Goal: Information Seeking & Learning: Learn about a topic

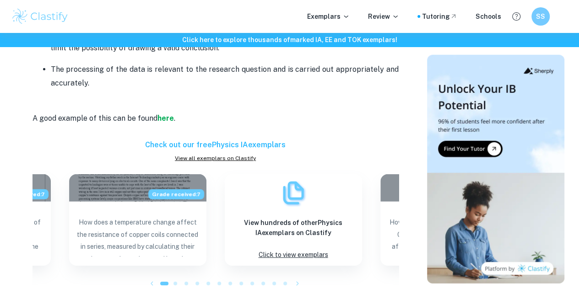
scroll to position [1281, 0]
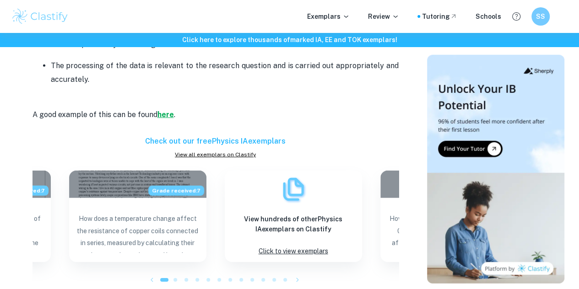
click at [165, 110] on strong "here" at bounding box center [165, 114] width 16 height 9
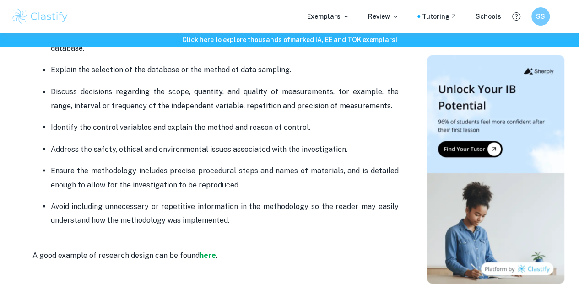
scroll to position [778, 0]
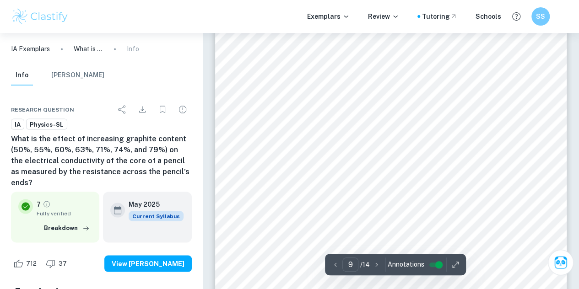
scroll to position [4366, 0]
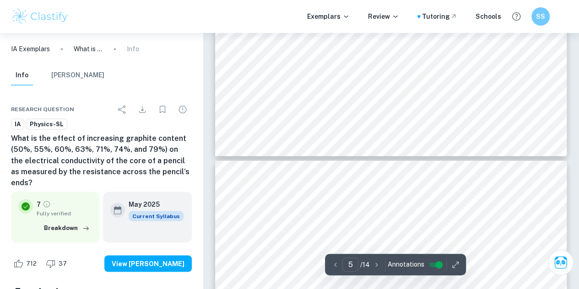
type input "6"
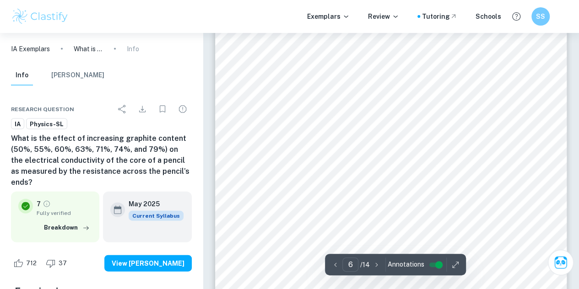
scroll to position [2720, 0]
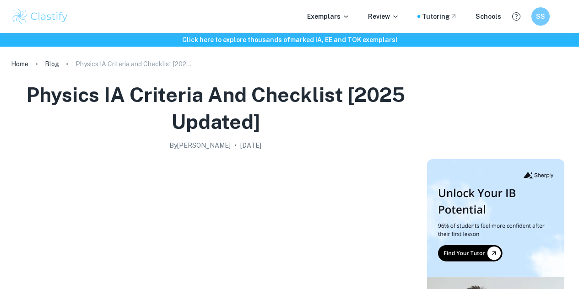
checkbox input "true"
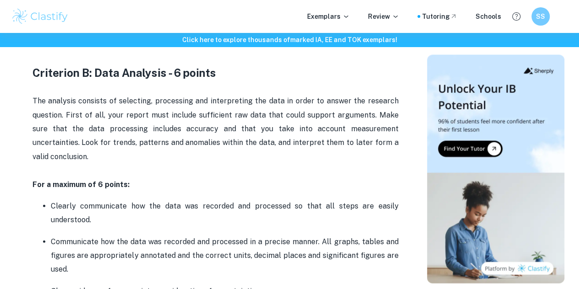
scroll to position [778, 0]
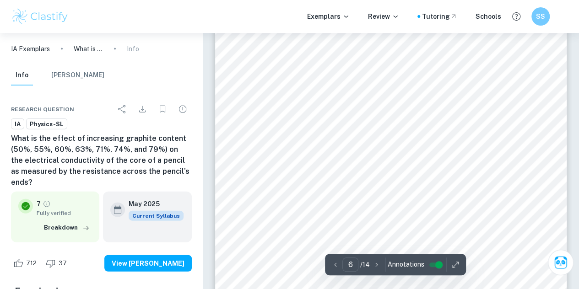
scroll to position [2751, 0]
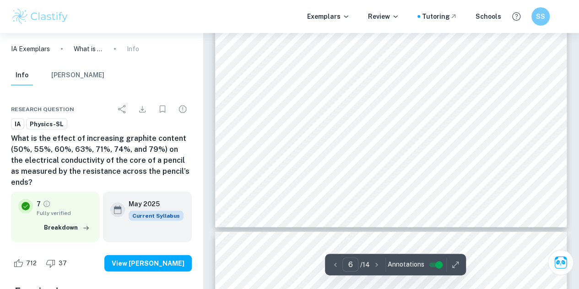
type input "7"
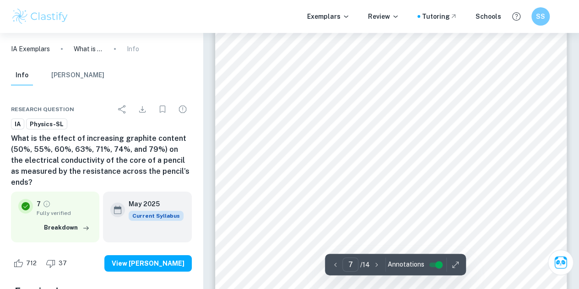
scroll to position [3209, 0]
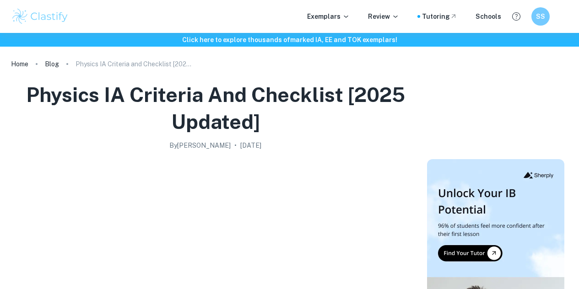
scroll to position [778, 0]
